Goal: Task Accomplishment & Management: Use online tool/utility

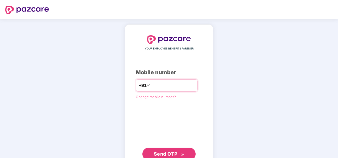
click at [151, 84] on input "**********" at bounding box center [173, 85] width 44 height 9
type input "**********"
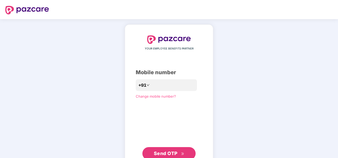
click at [167, 157] on button "Send OTP" at bounding box center [169, 153] width 53 height 13
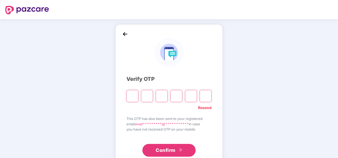
type input "*"
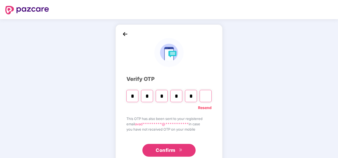
type input "*"
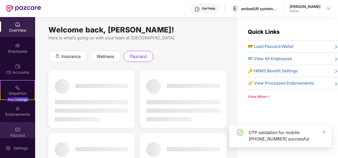
click at [22, 129] on div "Pazcard" at bounding box center [17, 132] width 35 height 20
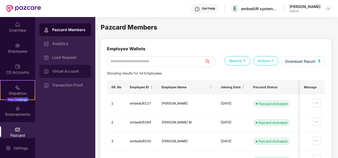
click at [72, 75] on div "Virtual Account" at bounding box center [65, 71] width 52 height 13
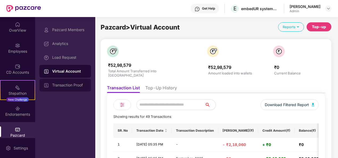
click at [68, 86] on div "Transaction Proof" at bounding box center [69, 85] width 35 height 4
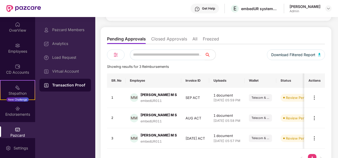
scroll to position [63, 0]
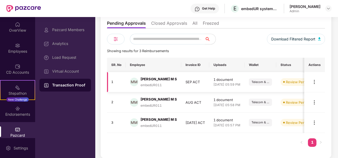
click at [314, 80] on img at bounding box center [314, 82] width 6 height 6
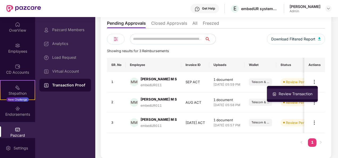
click at [290, 89] on li "Review Transaction" at bounding box center [292, 94] width 51 height 11
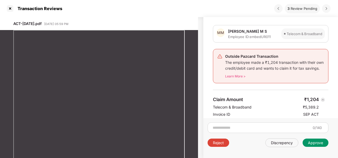
click at [317, 143] on div "Approve" at bounding box center [315, 142] width 15 height 5
click at [315, 143] on div "Approve" at bounding box center [315, 142] width 15 height 5
